Goal: Task Accomplishment & Management: Complete application form

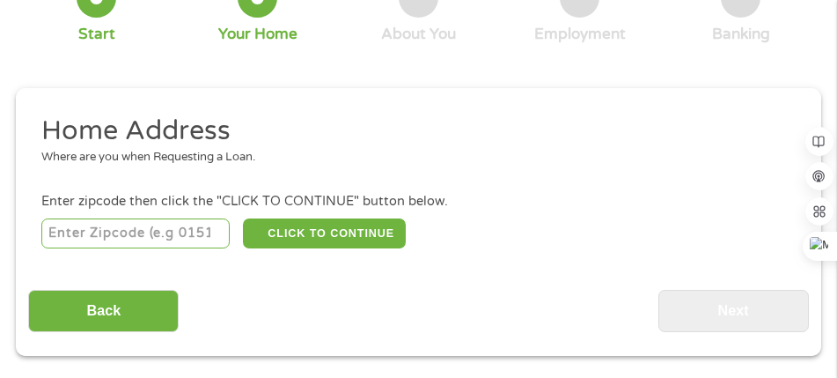
scroll to position [185, 0]
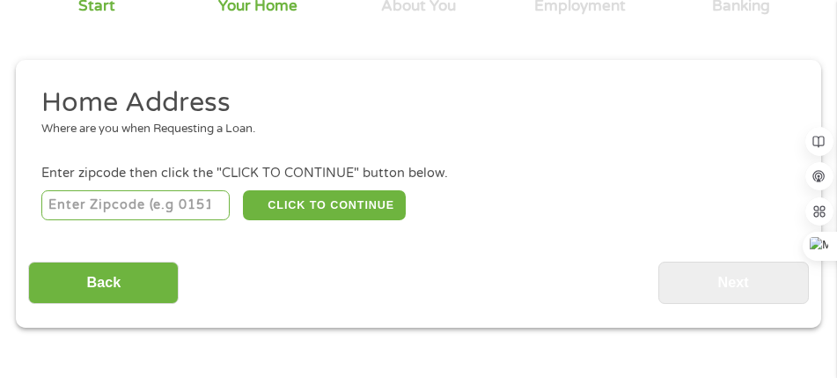
click at [81, 210] on input "number" at bounding box center [135, 205] width 188 height 30
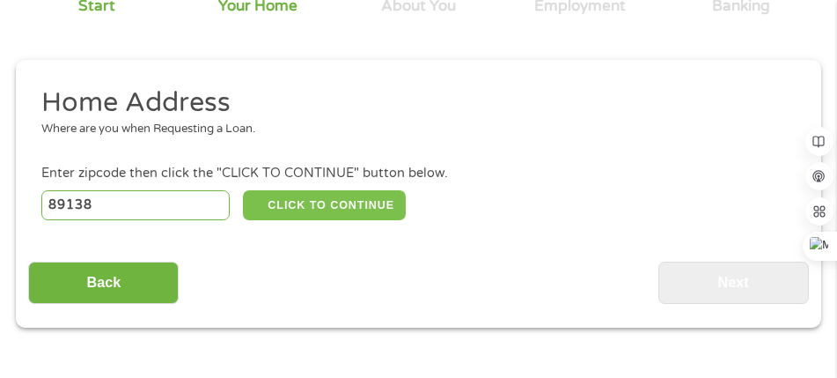
type input "89138"
click at [321, 210] on button "CLICK TO CONTINUE" at bounding box center [325, 205] width 164 height 30
type input "89138"
type input "[GEOGRAPHIC_DATA]"
select select "[US_STATE]"
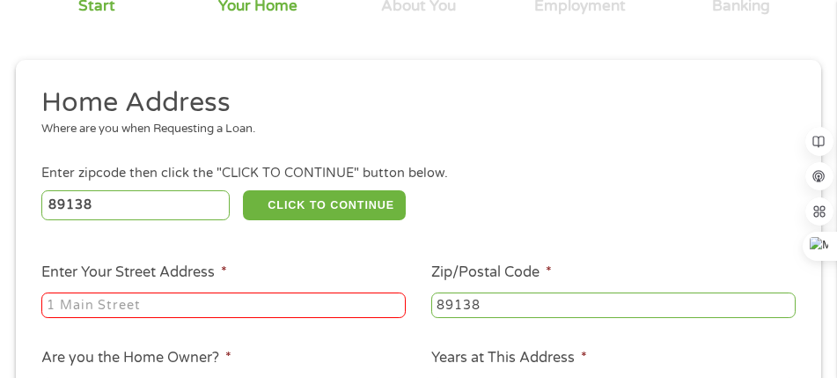
click at [118, 311] on input "Enter Your Street Address *" at bounding box center [223, 305] width 365 height 26
type input "[STREET_ADDRESS][PERSON_NAME]"
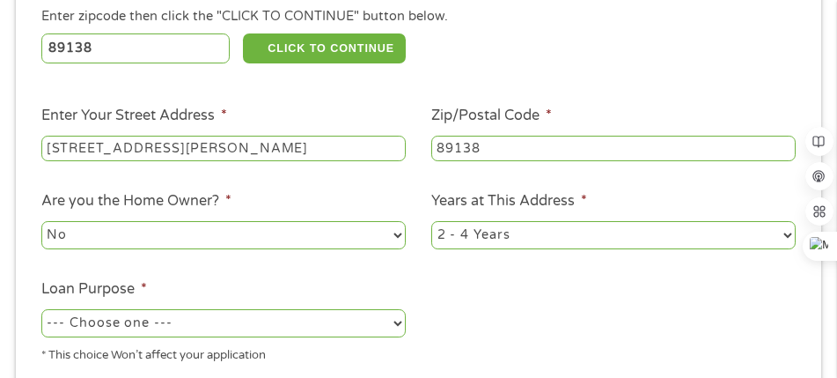
scroll to position [361, 0]
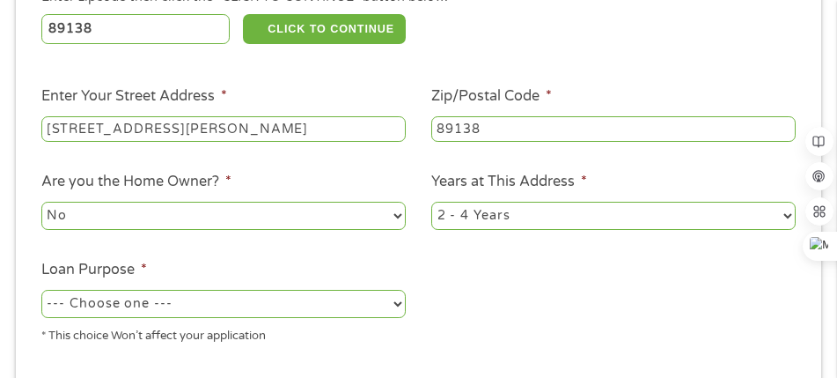
click at [760, 218] on select "1 Year or less 1 - 2 Years 2 - 4 Years Over 4 Years" at bounding box center [613, 216] width 365 height 28
select select "60months"
click at [431, 203] on select "1 Year or less 1 - 2 Years 2 - 4 Years Over 4 Years" at bounding box center [613, 216] width 365 height 28
click at [388, 305] on select "--- Choose one --- Pay Bills Debt Consolidation Home Improvement Major Purchase…" at bounding box center [223, 304] width 365 height 28
select select "shorttermcash"
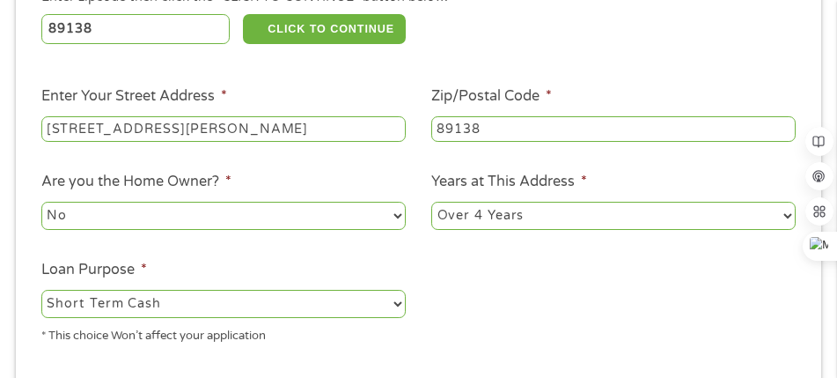
click at [41, 290] on select "--- Choose one --- Pay Bills Debt Consolidation Home Improvement Major Purchase…" at bounding box center [223, 304] width 365 height 28
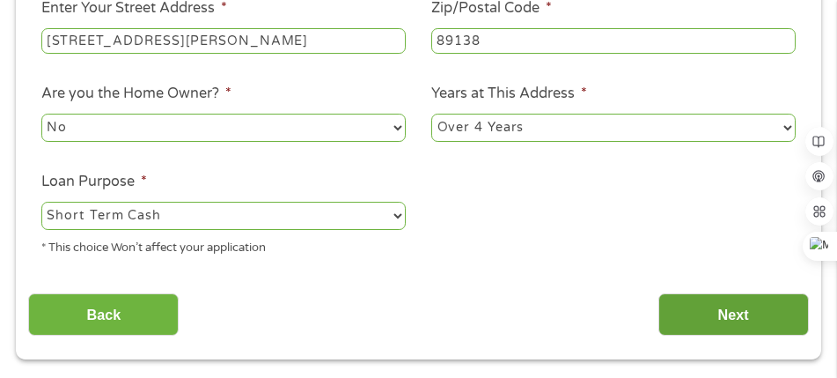
click at [732, 304] on input "Next" at bounding box center [734, 314] width 151 height 43
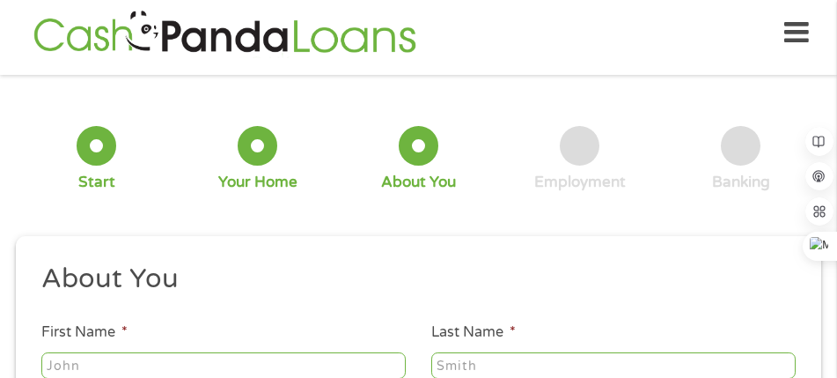
scroll to position [97, 0]
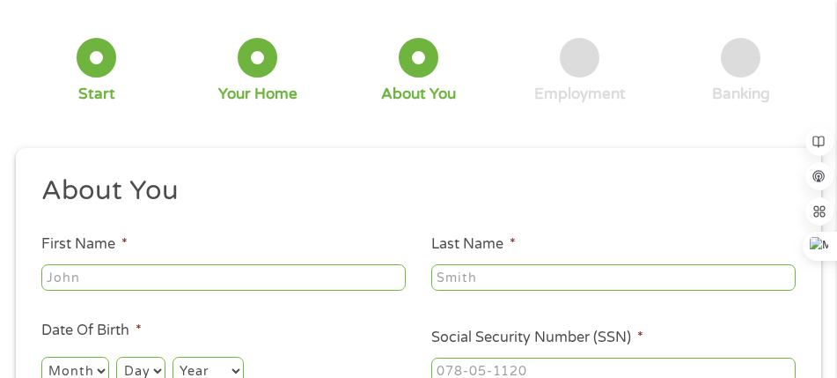
click at [78, 281] on input "First Name *" at bounding box center [223, 277] width 365 height 26
type input "[PERSON_NAME]"
type input "[EMAIL_ADDRESS][DOMAIN_NAME]"
type input "[PHONE_NUMBER]"
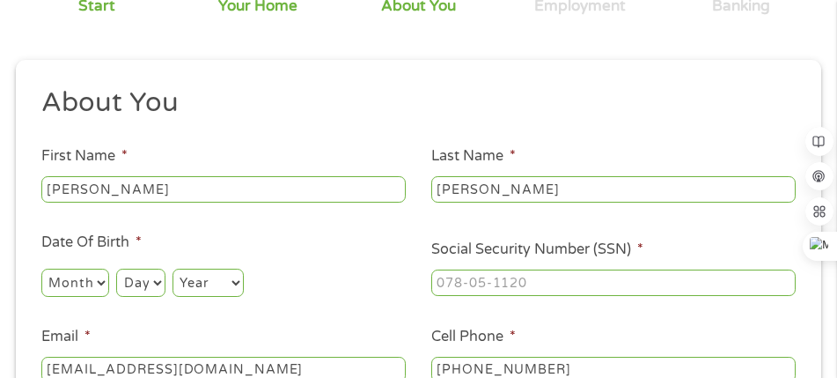
scroll to position [273, 0]
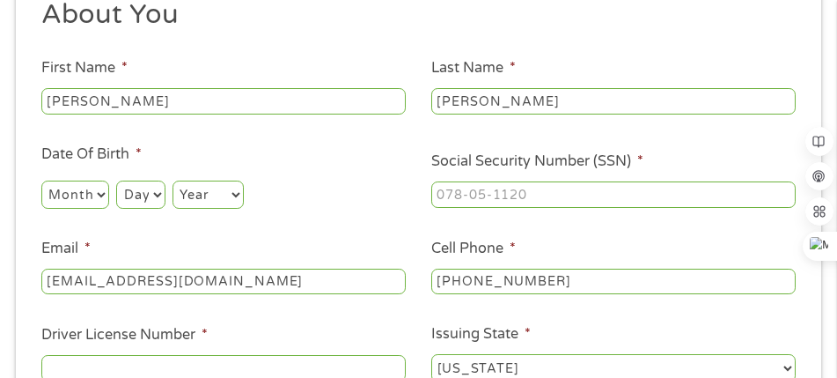
click at [92, 197] on select "Month 1 2 3 4 5 6 7 8 9 10 11 12" at bounding box center [75, 195] width 68 height 28
select select "5"
click at [41, 181] on select "Month 1 2 3 4 5 6 7 8 9 10 11 12" at bounding box center [75, 195] width 68 height 28
click at [144, 199] on select "Day 1 2 3 4 5 6 7 8 9 10 11 12 13 14 15 16 17 18 19 20 21 22 23 24 25 26 27 28 …" at bounding box center [140, 195] width 48 height 28
select select "28"
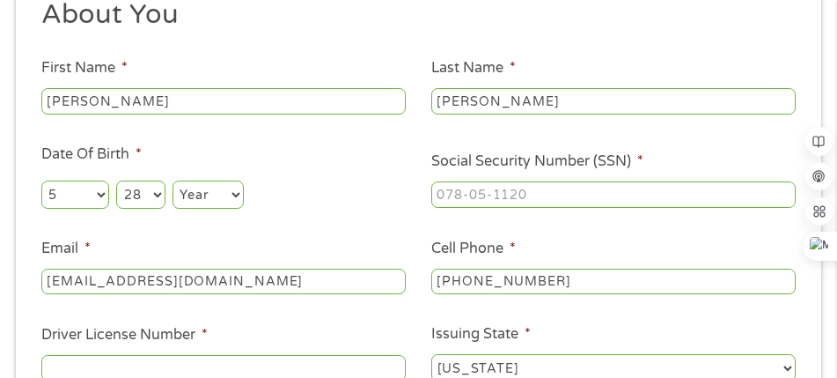
click at [116, 181] on select "Day 1 2 3 4 5 6 7 8 9 10 11 12 13 14 15 16 17 18 19 20 21 22 23 24 25 26 27 28 …" at bounding box center [140, 195] width 48 height 28
click at [230, 195] on select "Year [DATE] 2006 2005 2004 2003 2002 2001 2000 1999 1998 1997 1996 1995 1994 19…" at bounding box center [208, 195] width 71 height 28
select select "1975"
click at [173, 181] on select "Year [DATE] 2006 2005 2004 2003 2002 2001 2000 1999 1998 1997 1996 1995 1994 19…" at bounding box center [208, 195] width 71 height 28
click at [493, 204] on input "___-__-____" at bounding box center [613, 194] width 365 height 26
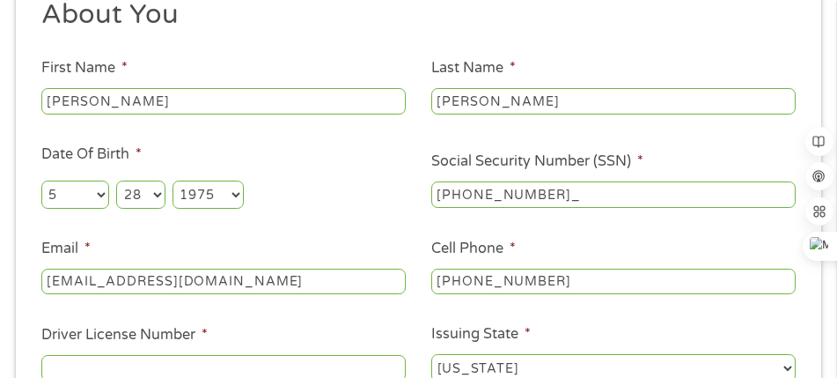
type input "517-13-0008"
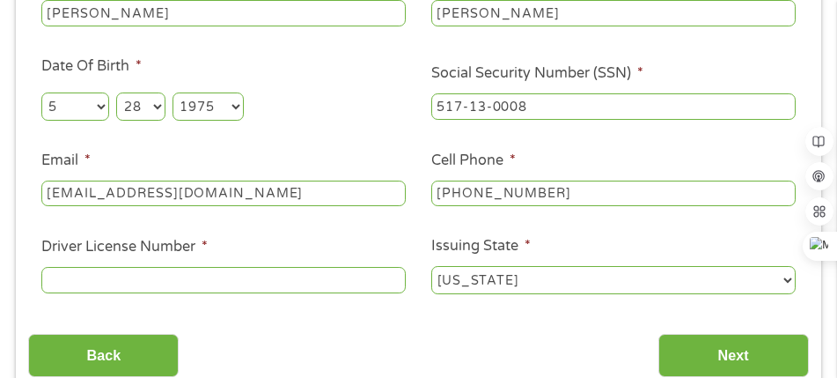
click at [147, 284] on input "Driver License Number *" at bounding box center [223, 280] width 365 height 26
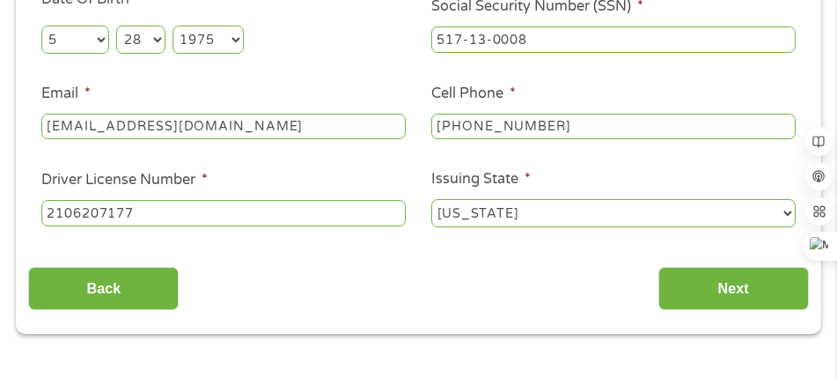
scroll to position [449, 0]
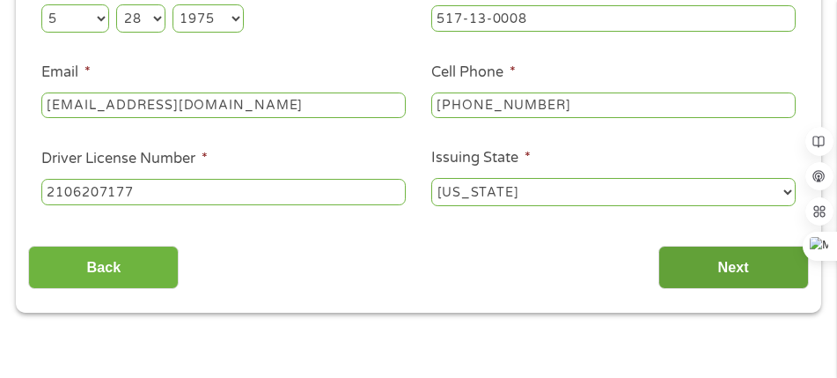
type input "2106207177"
click at [717, 271] on input "Next" at bounding box center [734, 267] width 151 height 43
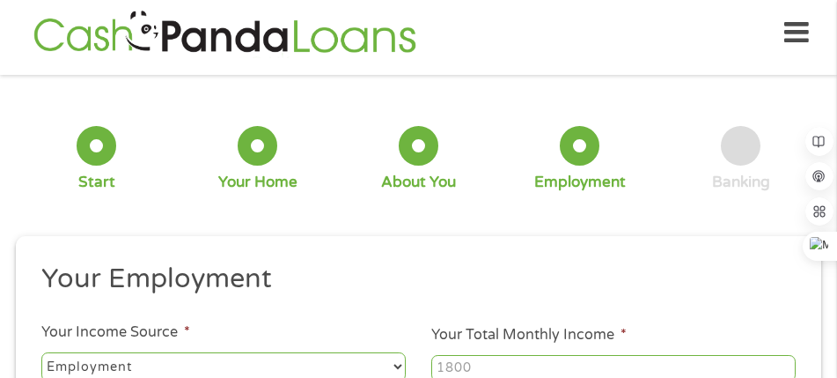
scroll to position [97, 0]
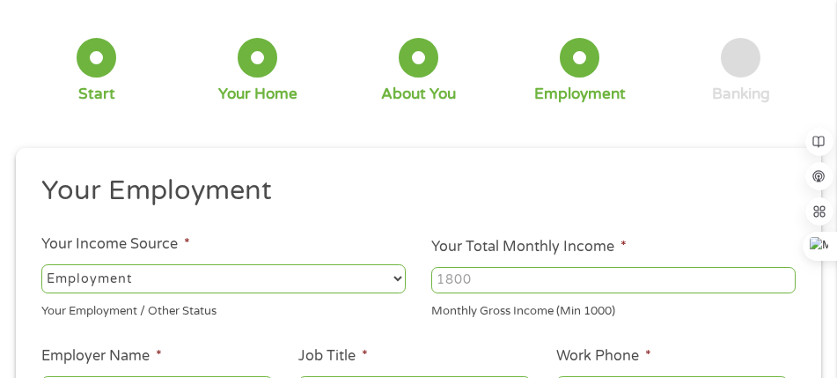
click at [474, 276] on input "Your Total Monthly Income *" at bounding box center [613, 280] width 365 height 26
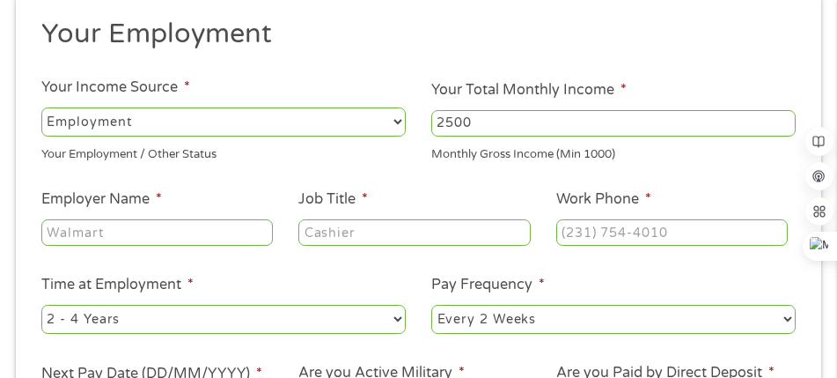
scroll to position [273, 0]
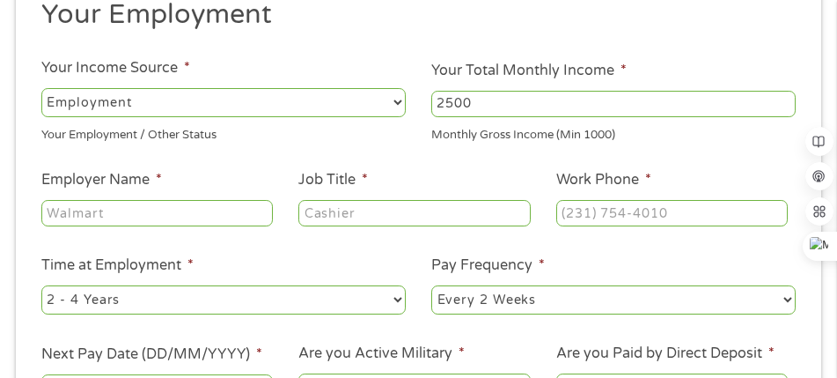
type input "2500"
click at [97, 217] on input "Employer Name *" at bounding box center [157, 213] width 232 height 26
type input "Cleveland Clinic"
click at [466, 216] on input "Job Title *" at bounding box center [414, 213] width 232 height 26
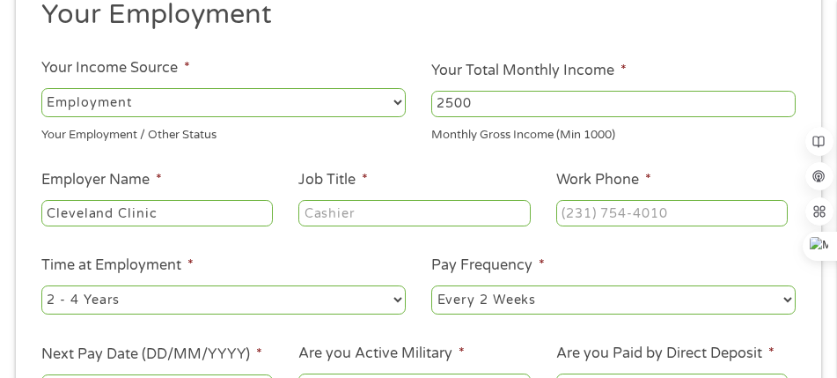
click at [466, 216] on input "Job Title *" at bounding box center [414, 213] width 232 height 26
type input "coordinator"
click at [628, 212] on input "(___) ___-____" at bounding box center [672, 213] width 232 height 26
type input "[PHONE_NUMBER]"
click at [391, 305] on select "--- Choose one --- 1 Year or less 1 - 2 Years 2 - 4 Years Over 4 Years" at bounding box center [223, 299] width 365 height 28
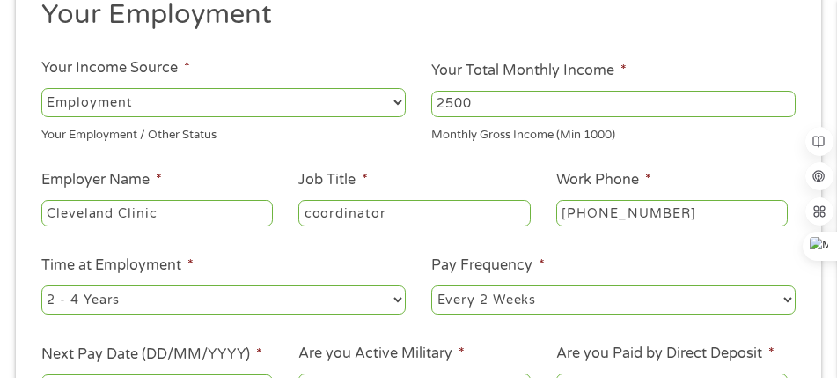
select select "24months"
click at [41, 286] on select "--- Choose one --- 1 Year or less 1 - 2 Years 2 - 4 Years Over 4 Years" at bounding box center [223, 299] width 365 height 28
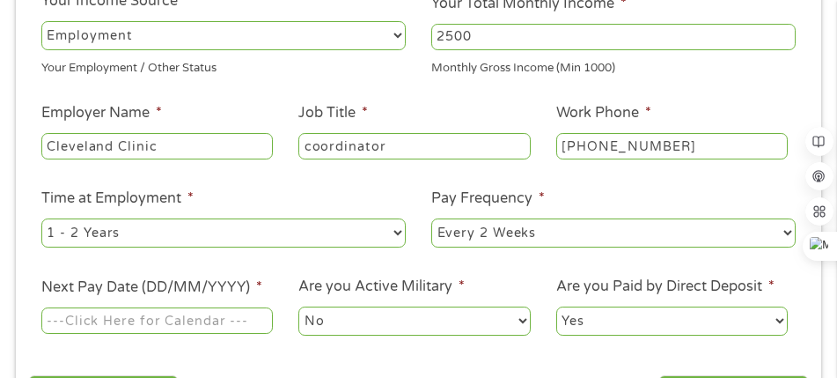
scroll to position [361, 0]
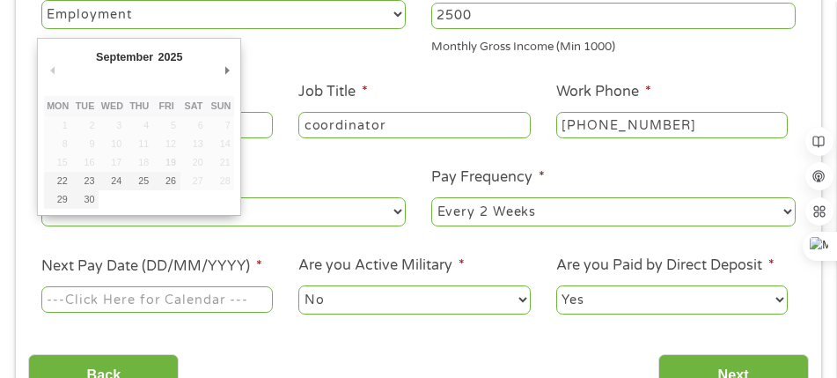
click at [80, 302] on input "Next Pay Date (DD/MM/YYYY) *" at bounding box center [157, 299] width 232 height 26
type input "[DATE]"
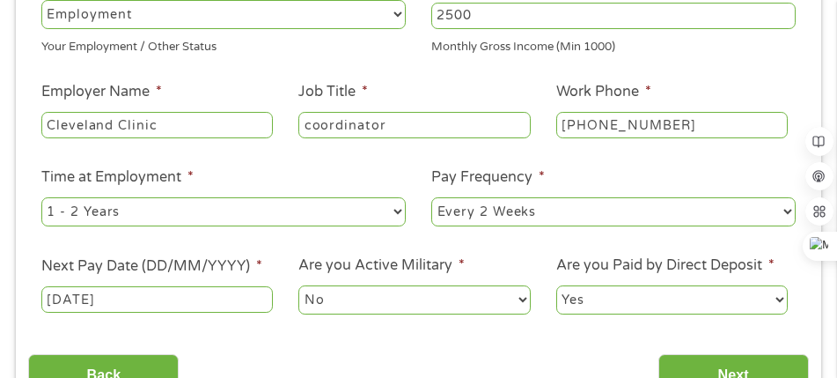
scroll to position [449, 0]
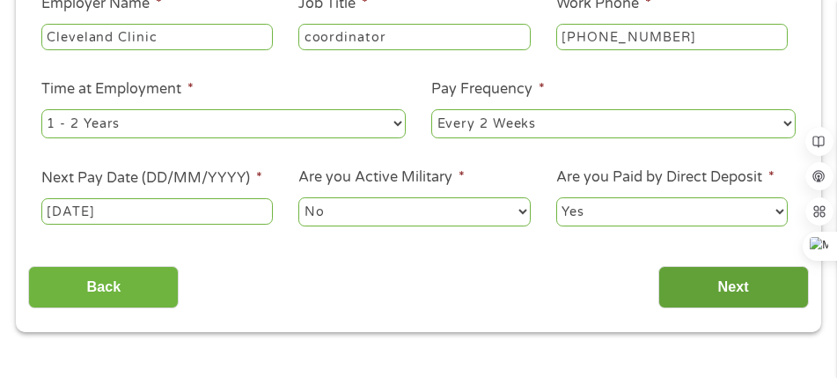
click at [729, 294] on input "Next" at bounding box center [734, 287] width 151 height 43
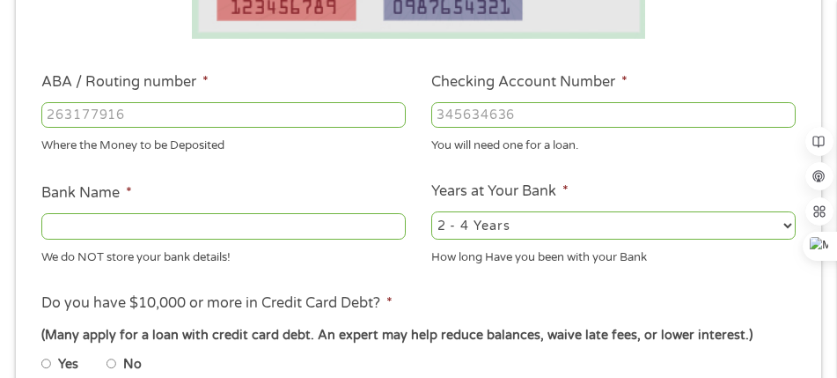
scroll to position [537, 0]
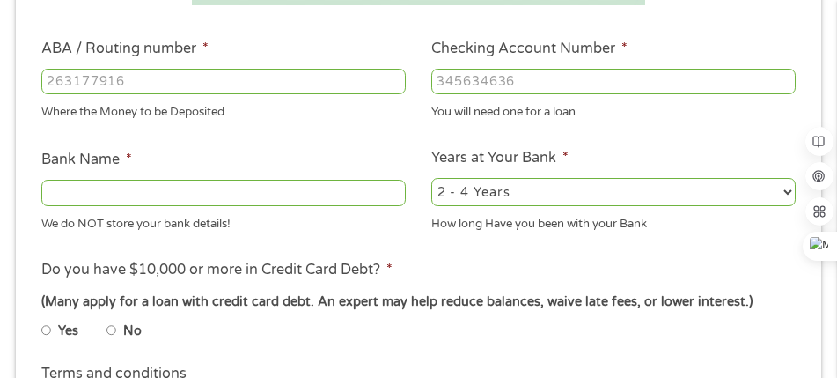
click at [439, 81] on input "Checking Account Number *" at bounding box center [613, 82] width 365 height 26
type input "169161020493"
click at [122, 84] on input "ABA / Routing number *" at bounding box center [223, 82] width 365 height 26
type input "031101279"
type input "THE BANCORP BANK"
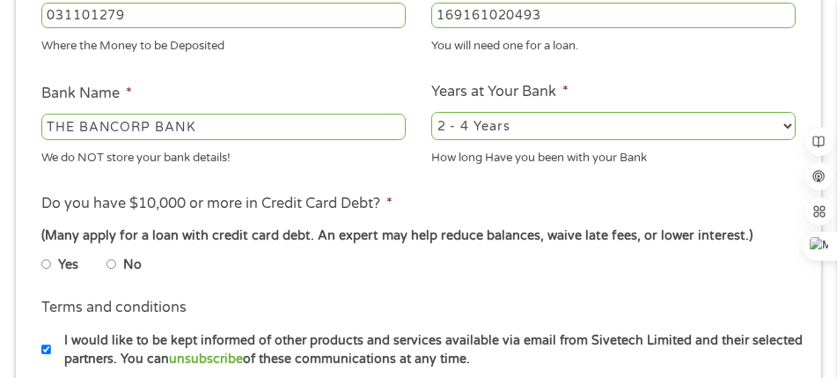
scroll to position [625, 0]
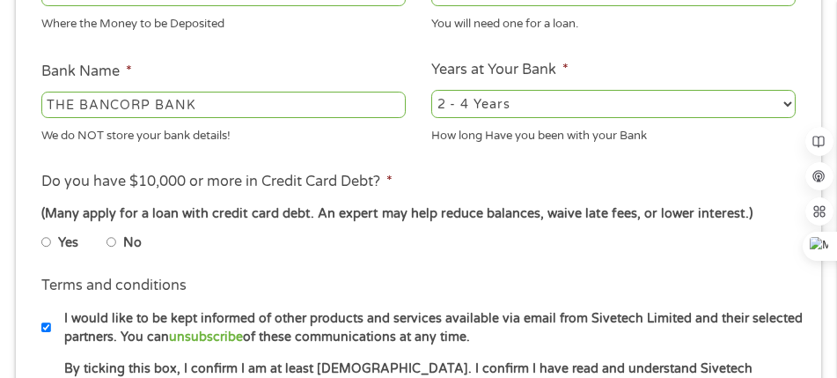
type input "031101279"
click at [112, 244] on input "No" at bounding box center [112, 242] width 11 height 21
radio input "true"
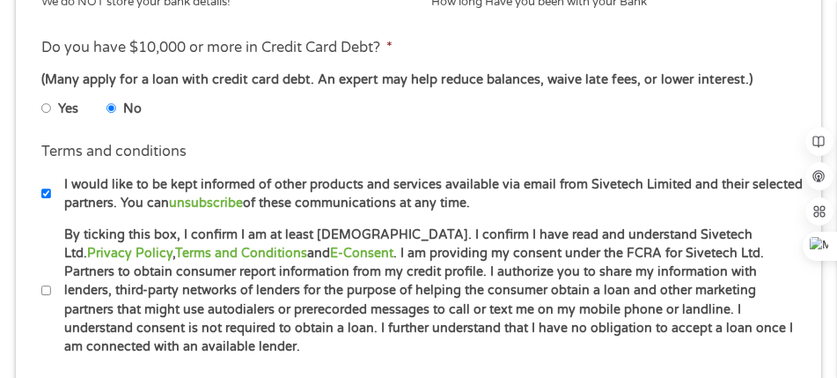
scroll to position [801, 0]
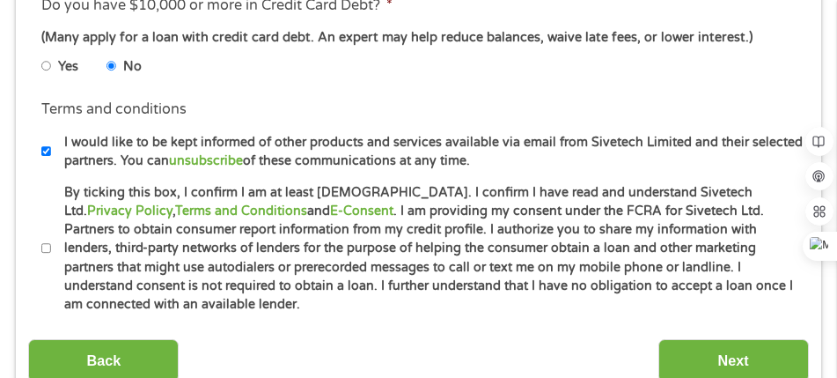
click at [46, 248] on input "By ticking this box, I confirm I am at least [DEMOGRAPHIC_DATA]. I confirm I ha…" at bounding box center [46, 248] width 11 height 21
checkbox input "true"
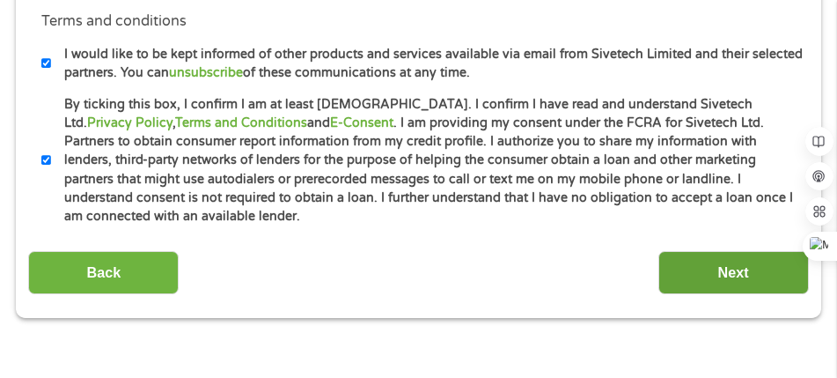
click at [741, 275] on input "Next" at bounding box center [734, 272] width 151 height 43
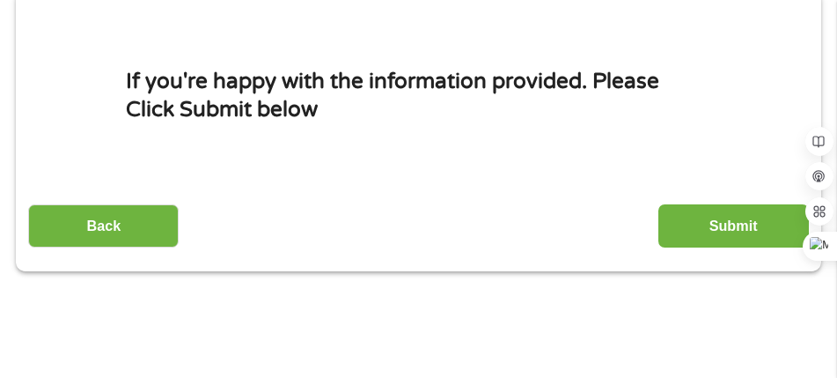
scroll to position [273, 0]
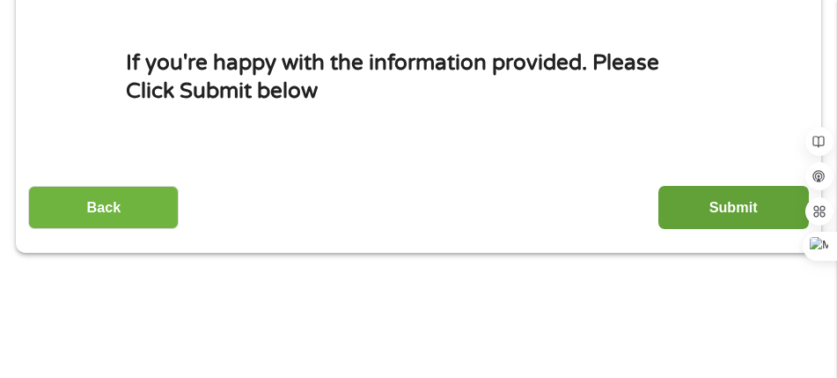
click at [747, 207] on input "Submit" at bounding box center [734, 207] width 151 height 43
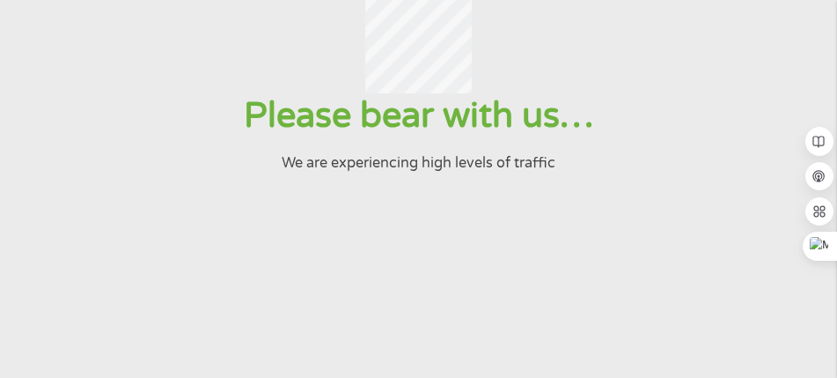
scroll to position [0, 0]
